Goal: Navigation & Orientation: Find specific page/section

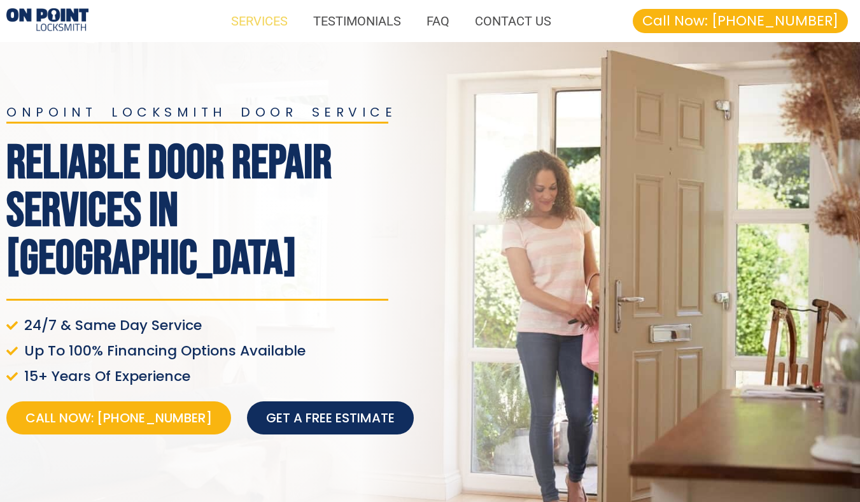
click at [262, 24] on link "SERVICES" at bounding box center [259, 20] width 82 height 29
click at [258, 22] on link "SERVICES" at bounding box center [259, 20] width 82 height 29
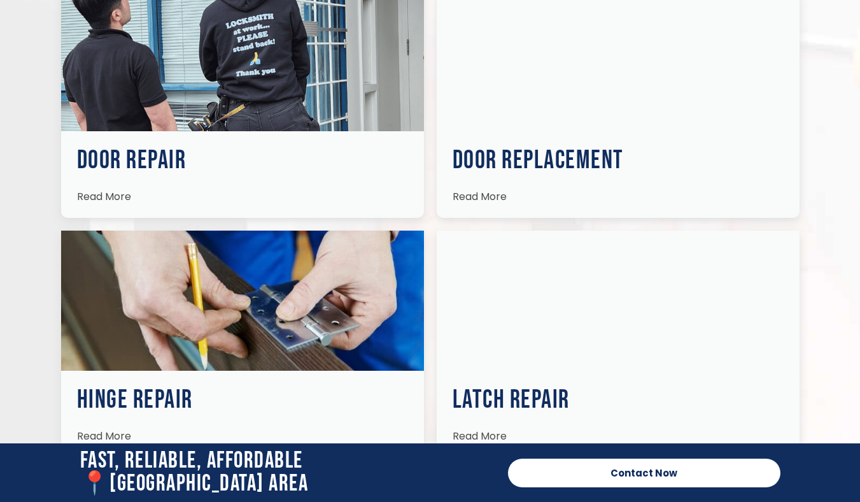
scroll to position [2343, 0]
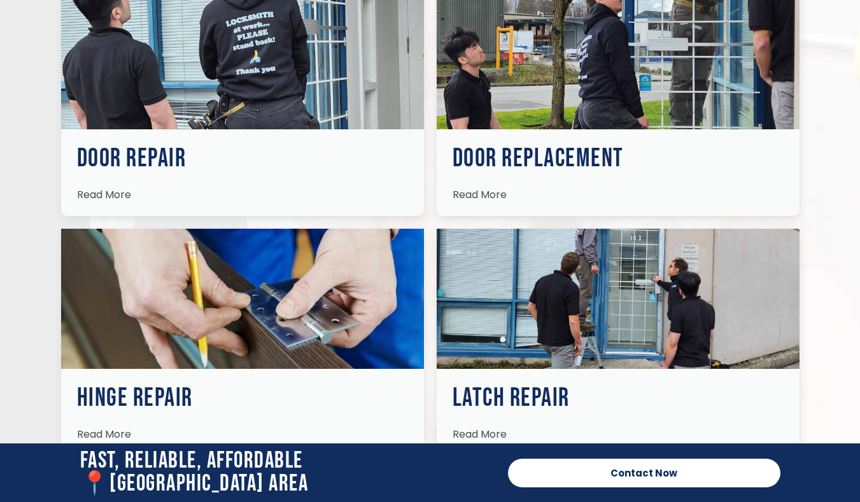
click at [117, 187] on span "Read More" at bounding box center [104, 194] width 54 height 15
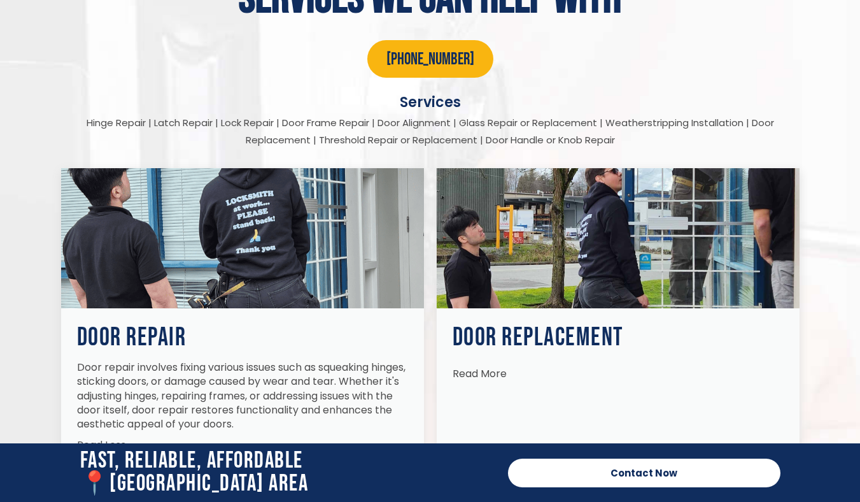
scroll to position [2192, 0]
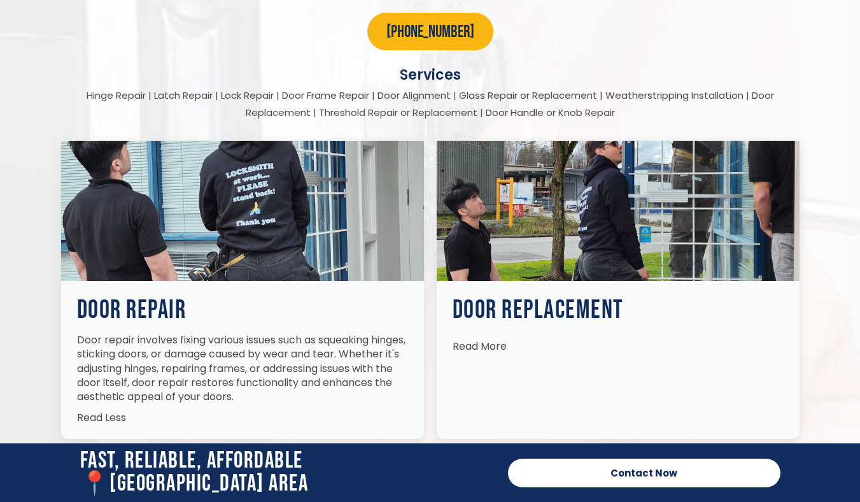
click at [482, 339] on span "Read More" at bounding box center [480, 346] width 54 height 15
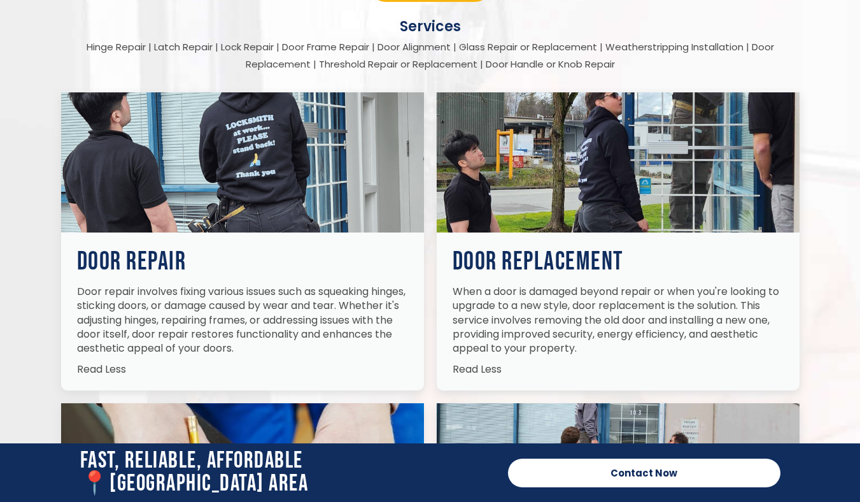
scroll to position [2244, 0]
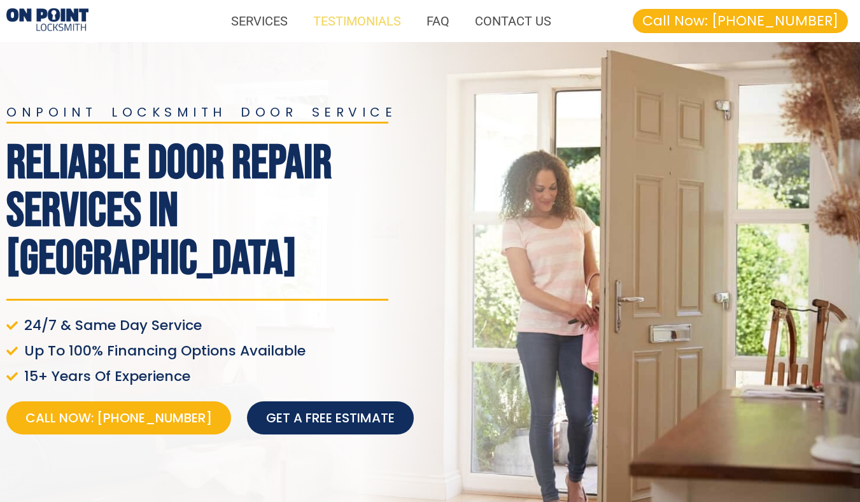
click at [362, 22] on link "TESTIMONIALS" at bounding box center [357, 20] width 113 height 29
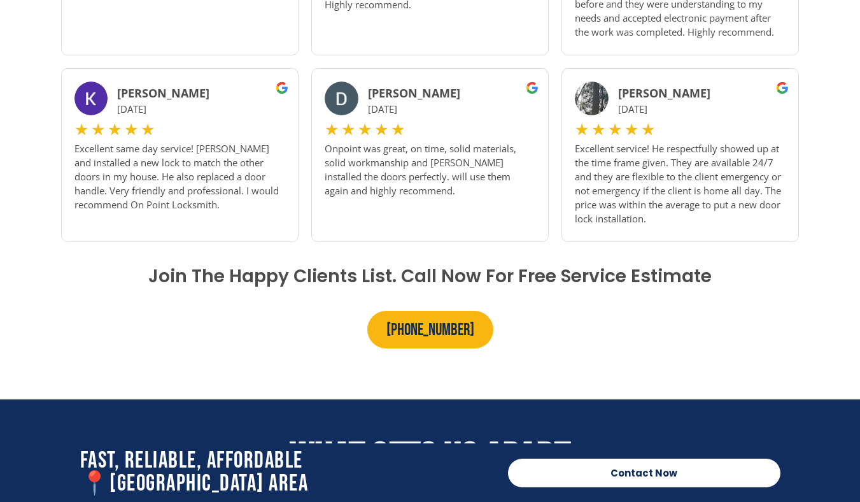
scroll to position [1472, 0]
